Goal: Information Seeking & Learning: Check status

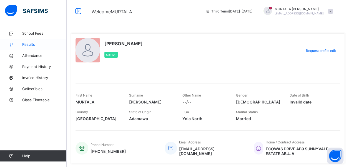
click at [30, 43] on span "Results" at bounding box center [44, 44] width 44 height 4
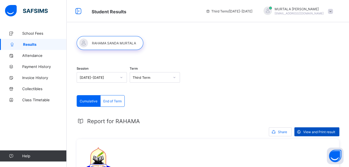
click at [318, 130] on span "View and Print result" at bounding box center [319, 132] width 32 height 4
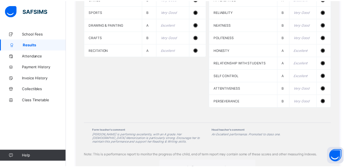
scroll to position [388, 0]
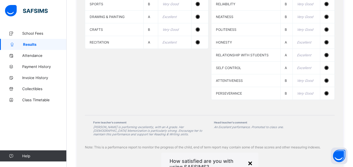
click at [248, 158] on div "×" at bounding box center [250, 162] width 5 height 9
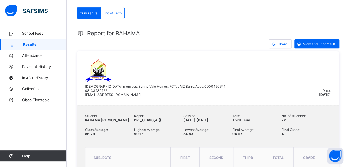
scroll to position [83, 0]
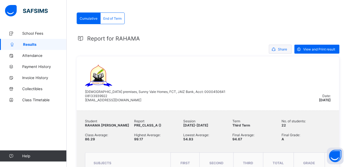
click at [285, 50] on span "Share" at bounding box center [282, 49] width 9 height 4
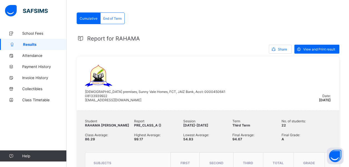
click at [109, 18] on span "End of Term" at bounding box center [112, 18] width 18 height 4
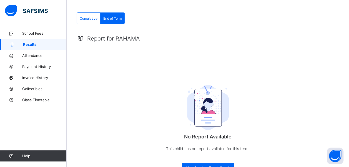
click at [87, 17] on span "Cumulative" at bounding box center [89, 18] width 18 height 4
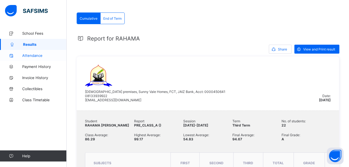
click at [43, 57] on span "Attendance" at bounding box center [44, 55] width 44 height 4
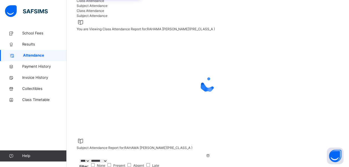
select select "****"
select select "*"
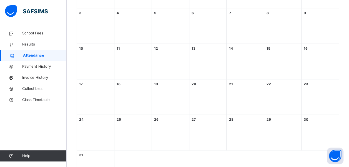
scroll to position [166, 0]
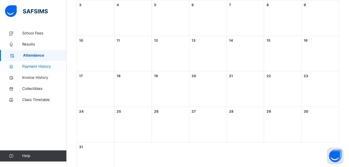
click at [42, 67] on span "Payment History" at bounding box center [44, 67] width 44 height 6
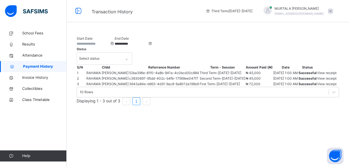
scroll to position [12, 0]
click at [30, 88] on span "Collectibles" at bounding box center [44, 89] width 44 height 6
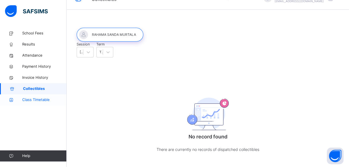
click at [44, 100] on span "Class Timetable" at bounding box center [44, 100] width 44 height 6
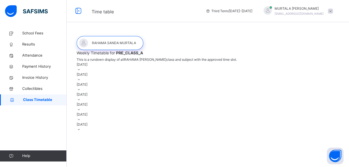
scroll to position [38, 0]
click at [107, 62] on div "[DATE]" at bounding box center [208, 67] width 262 height 10
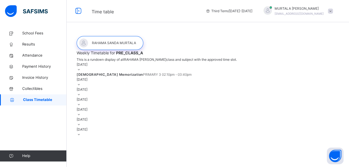
click at [99, 87] on div "[DATE]" at bounding box center [208, 82] width 262 height 10
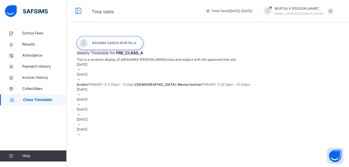
click at [109, 97] on div "[DATE]" at bounding box center [208, 92] width 262 height 10
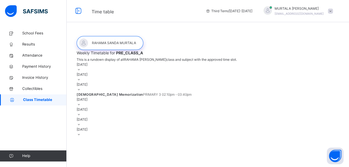
click at [107, 107] on div "[DATE]" at bounding box center [208, 102] width 262 height 10
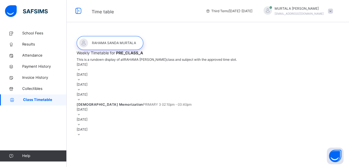
scroll to position [66, 0]
click at [103, 117] on div "[DATE]" at bounding box center [208, 112] width 262 height 10
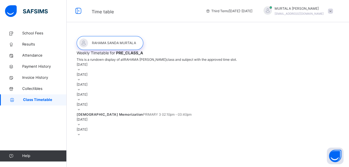
click at [99, 127] on div "[DATE]" at bounding box center [208, 122] width 262 height 10
click at [104, 103] on div "[DATE]" at bounding box center [208, 107] width 262 height 10
click at [99, 127] on div "[DATE]" at bounding box center [208, 122] width 262 height 10
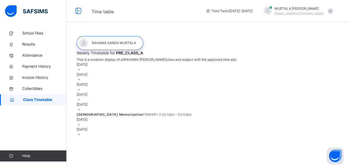
scroll to position [52, 0]
click at [97, 132] on div "[DATE]" at bounding box center [208, 127] width 262 height 10
click at [33, 32] on span "School Fees" at bounding box center [44, 34] width 44 height 6
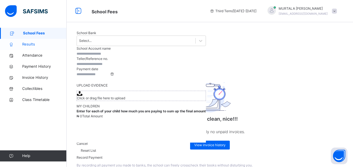
click at [33, 44] on span "Results" at bounding box center [44, 45] width 44 height 6
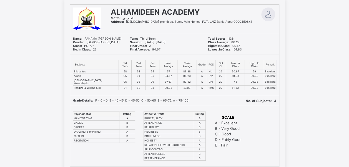
scroll to position [28, 0]
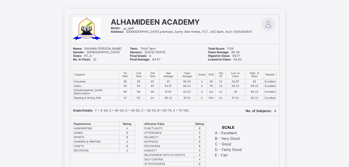
click at [36, 7] on div "Print Reportsheet ALHAMIDEEN ACADEMY Motto: العلم نور Address: Mosque premises,…" at bounding box center [174, 151] width 349 height 331
drag, startPoint x: 66, startPoint y: 1, endPoint x: 43, endPoint y: 38, distance: 44.0
click at [43, 38] on div "ALHAMIDEEN ACADEMY Motto: العلم نور Address: Mosque premises, Sunny Vale Homes,…" at bounding box center [174, 163] width 349 height 308
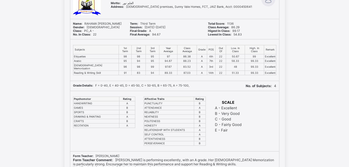
scroll to position [0, 0]
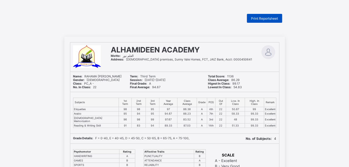
click at [269, 19] on span "Print Reportsheet" at bounding box center [264, 18] width 27 height 4
drag, startPoint x: 335, startPoint y: 1, endPoint x: 155, endPoint y: 14, distance: 180.1
click at [155, 14] on div "Print Reportsheet" at bounding box center [174, 18] width 220 height 9
click at [263, 18] on span "Print Reportsheet" at bounding box center [264, 18] width 27 height 4
click at [263, 51] on img at bounding box center [268, 52] width 14 height 14
